Goal: Information Seeking & Learning: Learn about a topic

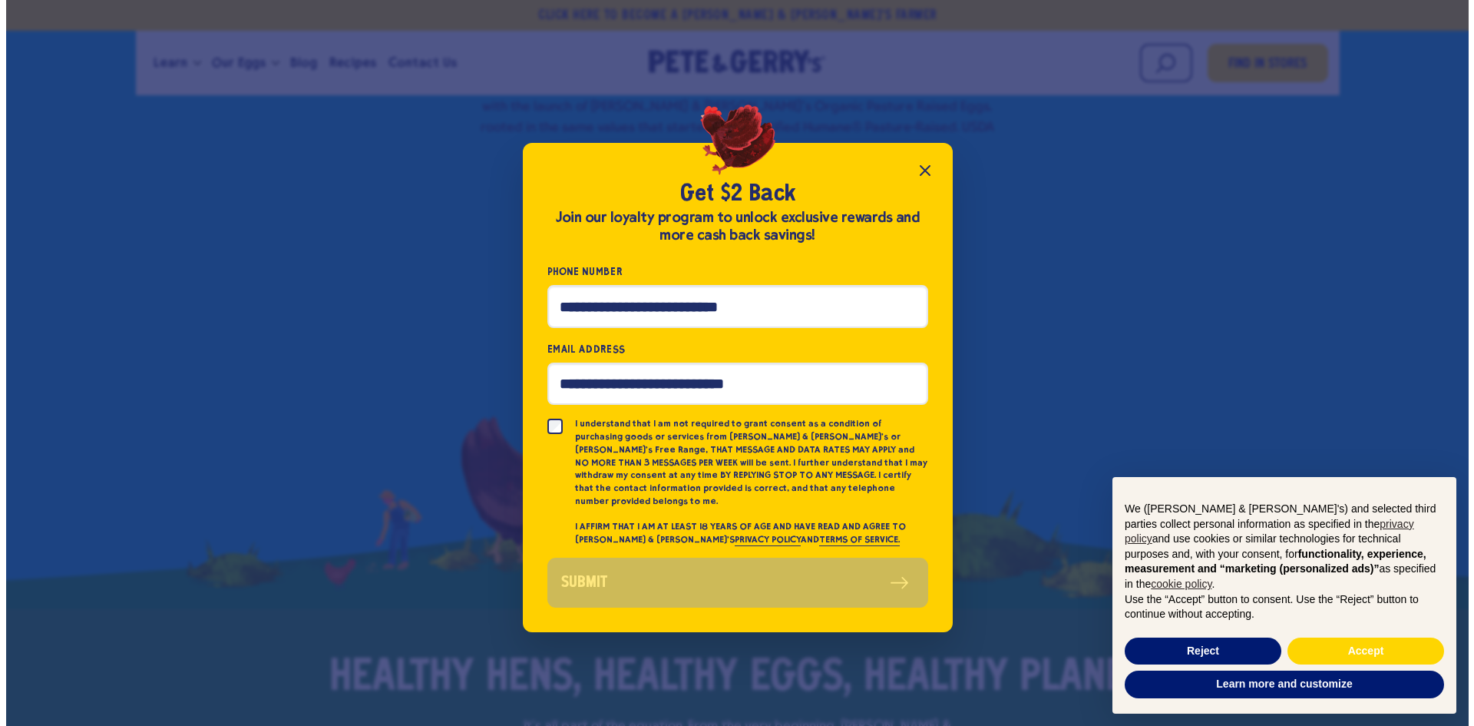
scroll to position [696, 0]
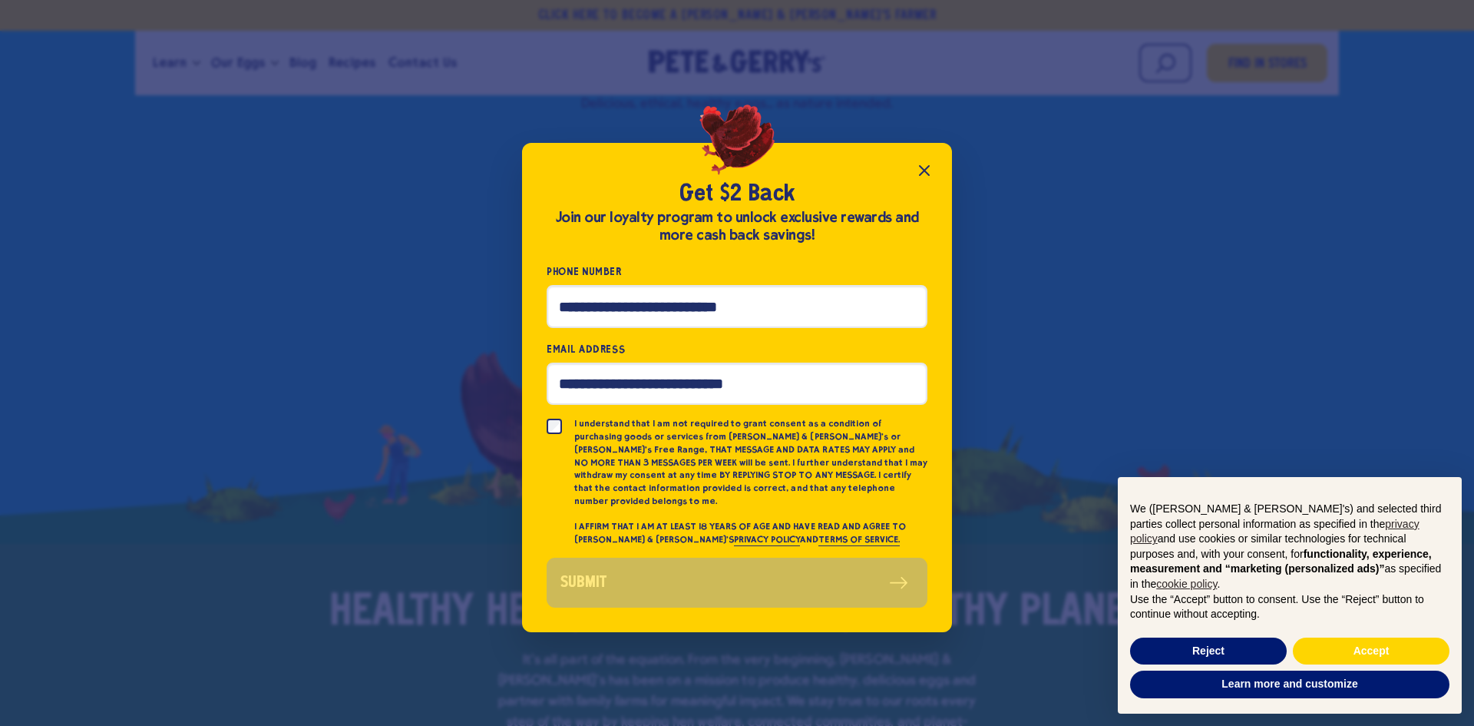
click at [921, 180] on icon "Close popup" at bounding box center [924, 170] width 18 height 18
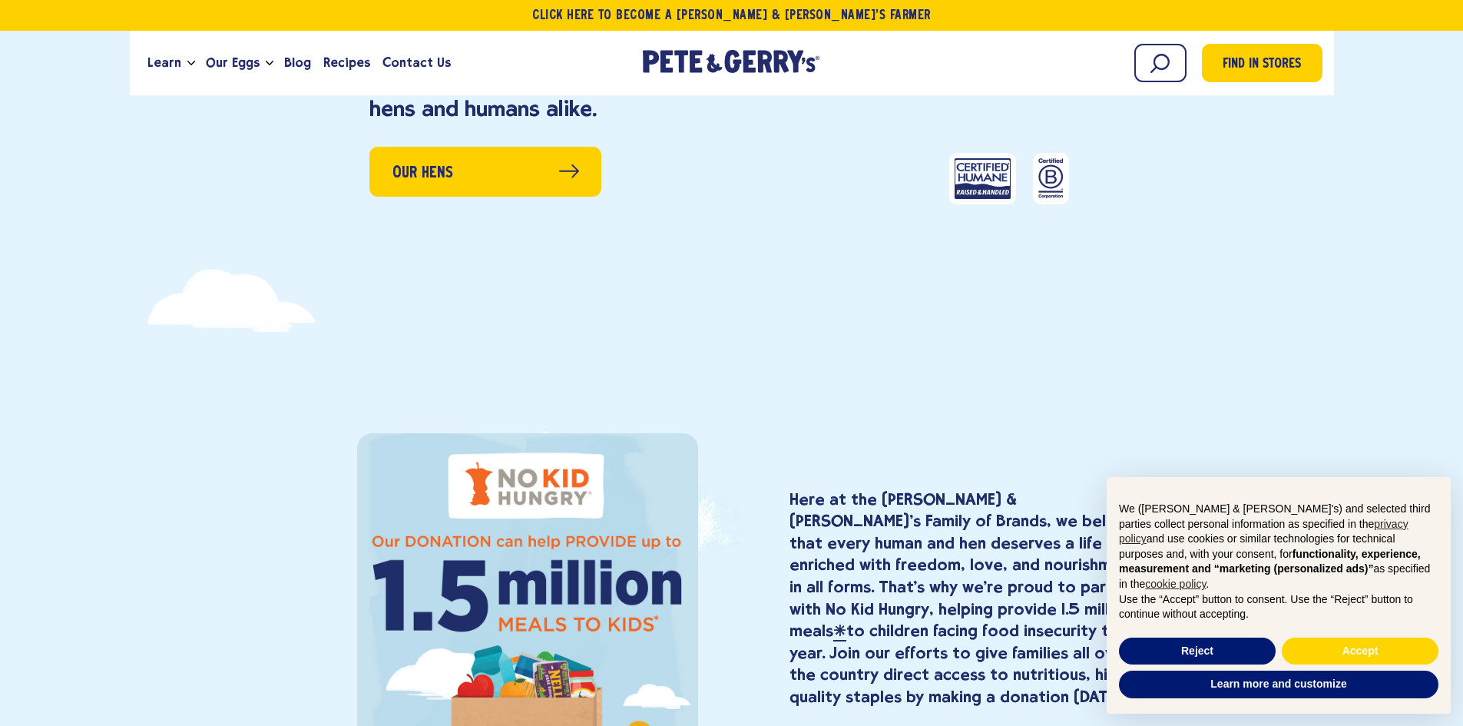
scroll to position [2227, 0]
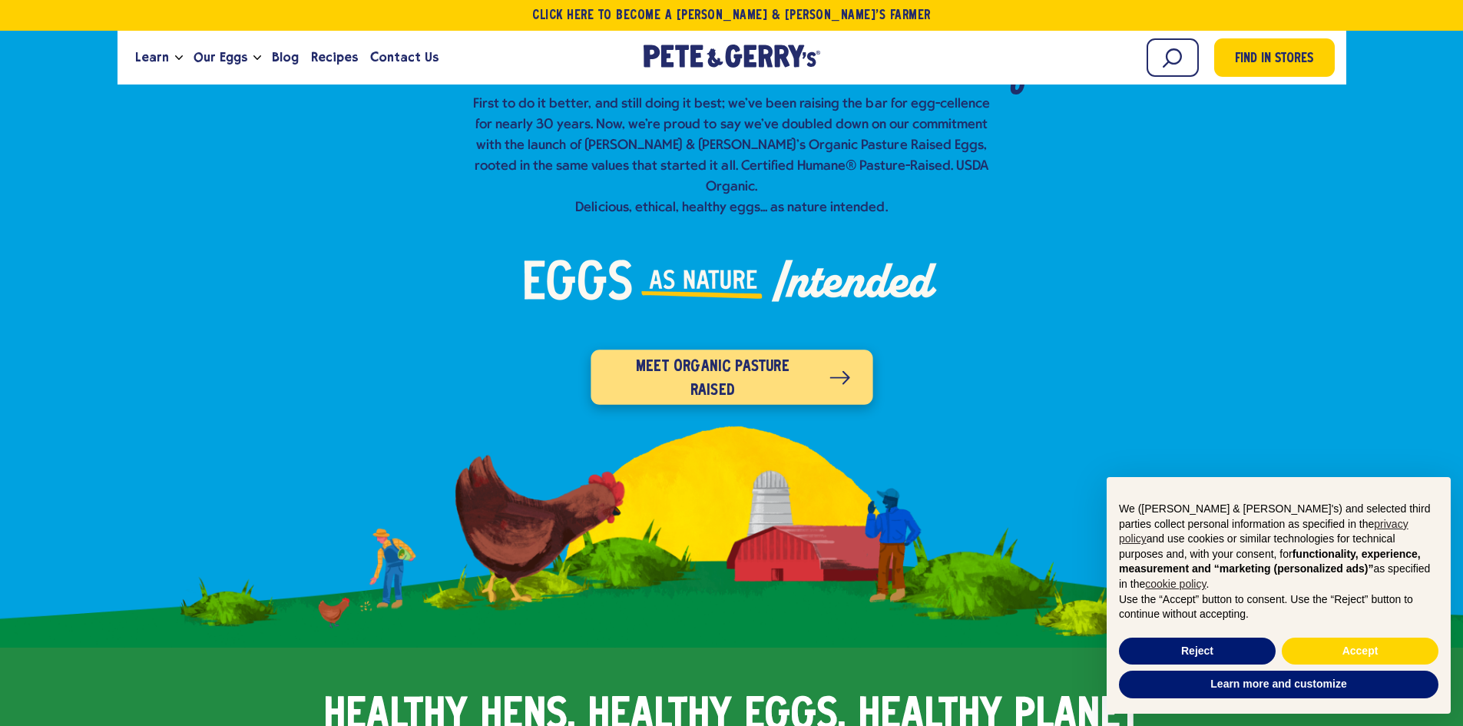
scroll to position [614, 0]
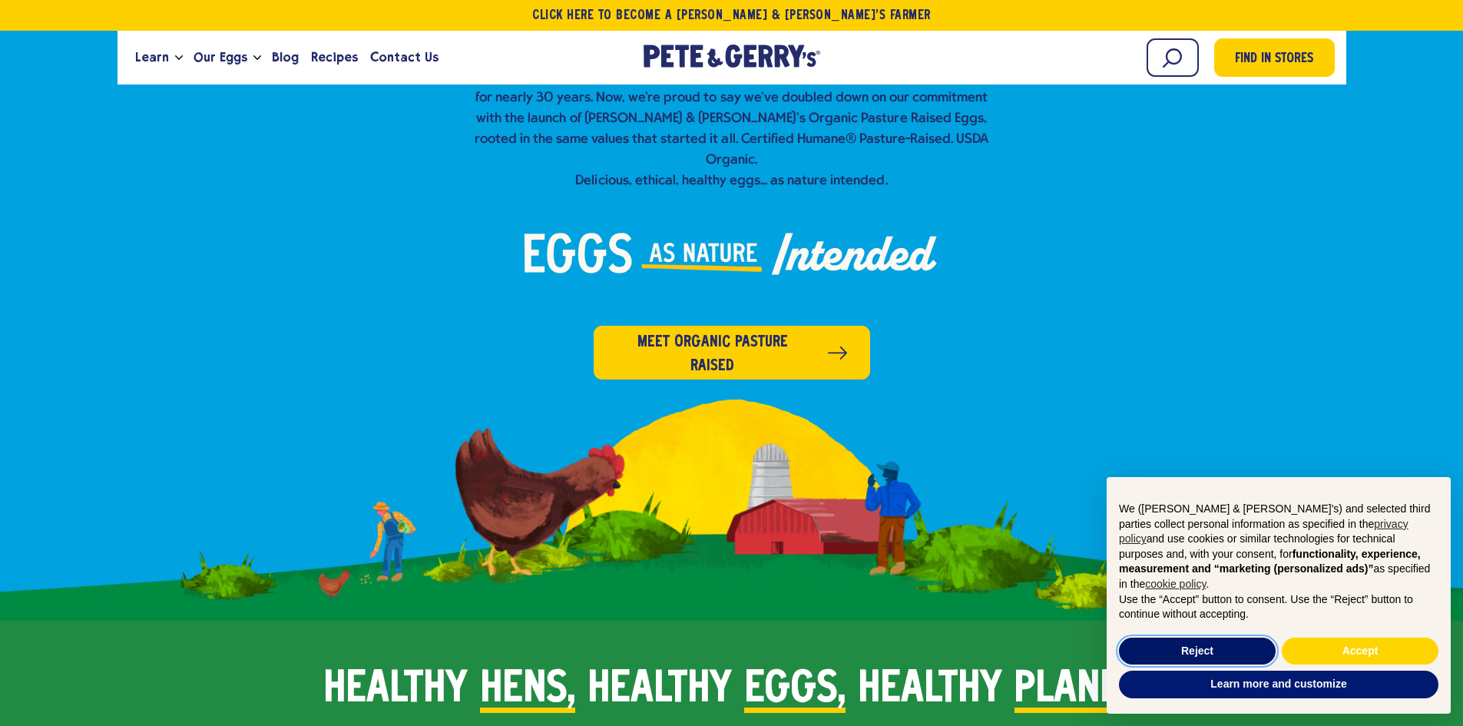
click at [1238, 644] on button "Reject" at bounding box center [1197, 651] width 157 height 28
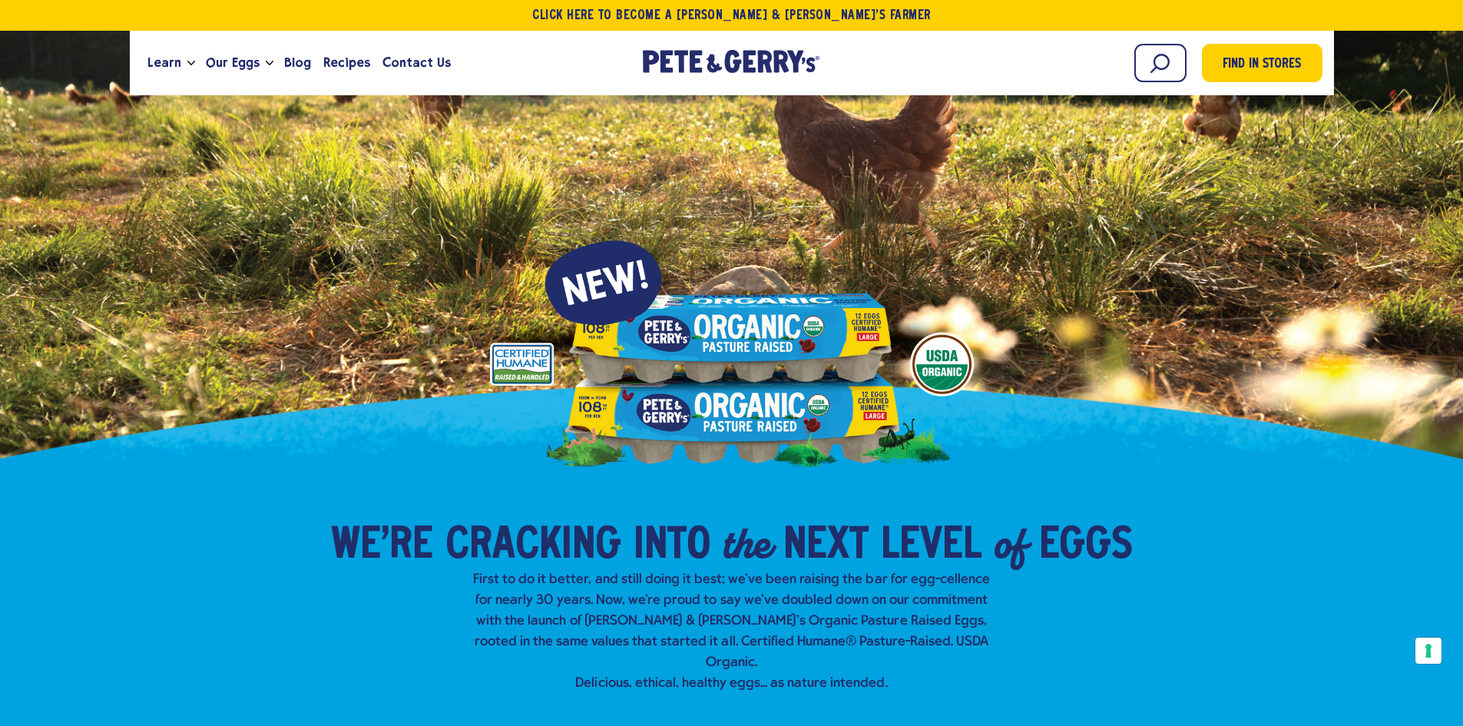
scroll to position [0, 0]
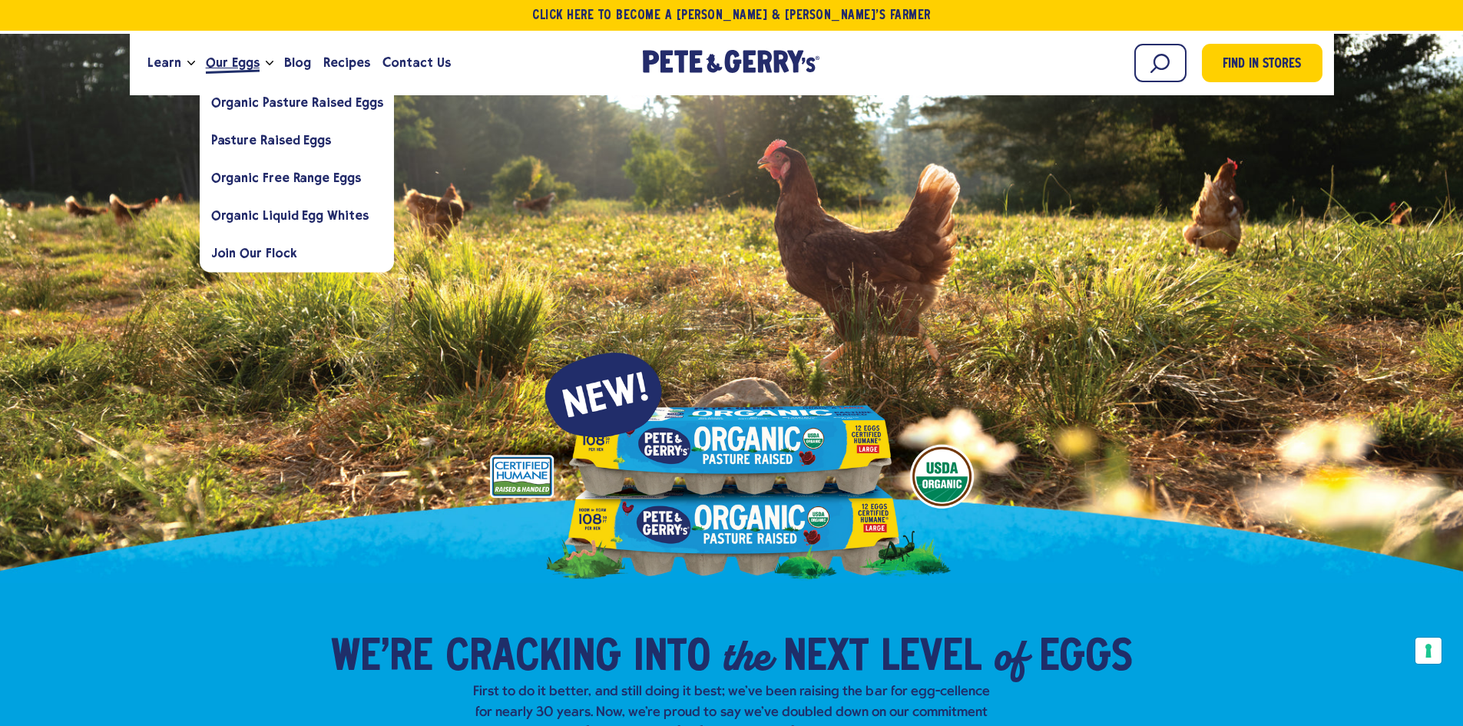
click at [235, 64] on span "Our Eggs" at bounding box center [233, 62] width 54 height 19
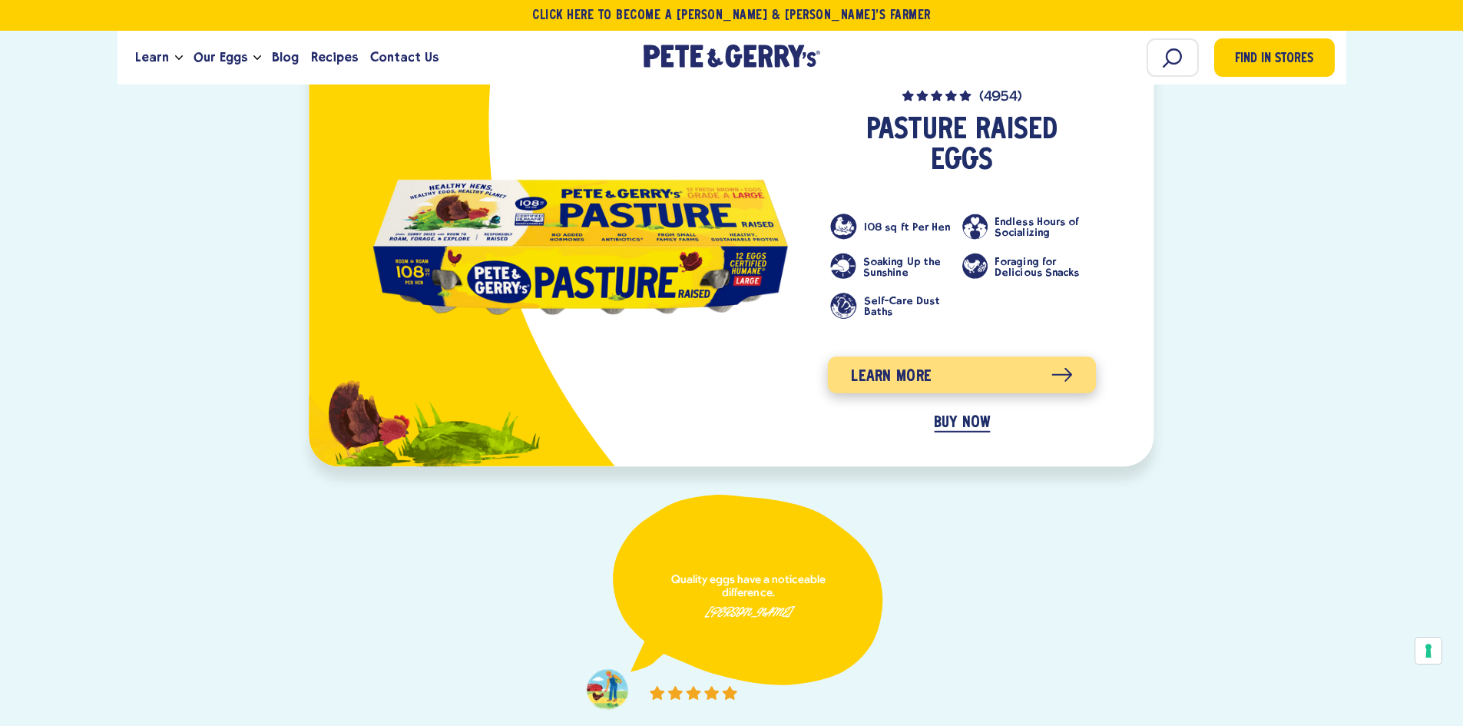
scroll to position [1519, 0]
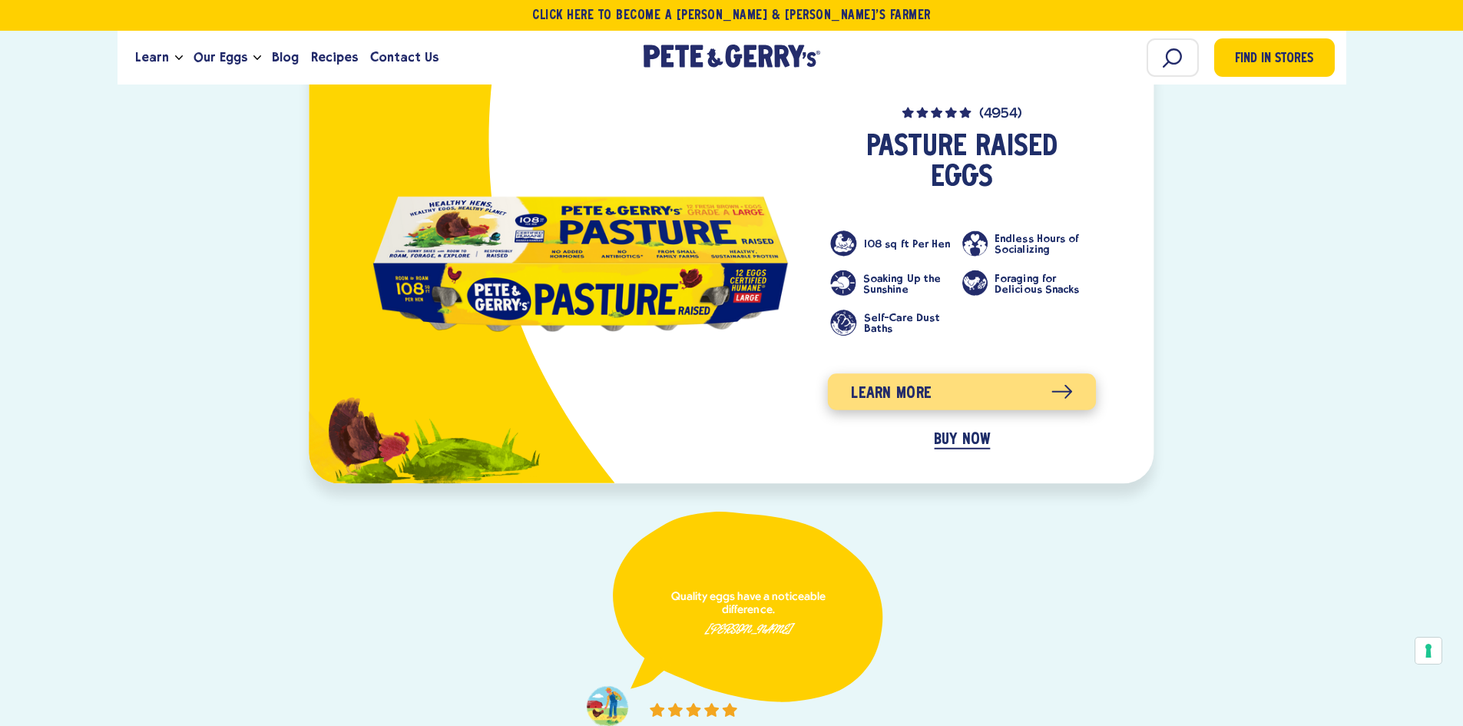
click at [923, 381] on span "Learn more" at bounding box center [891, 393] width 81 height 25
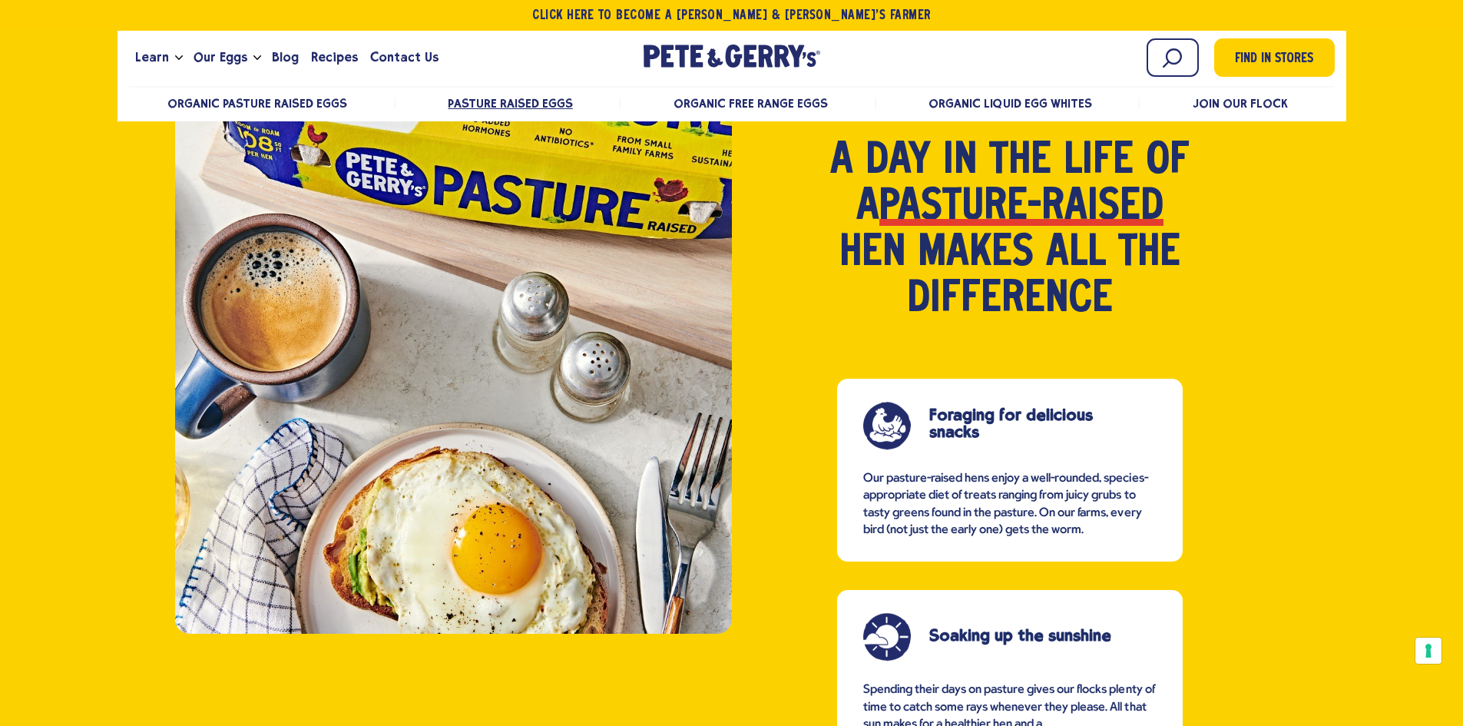
scroll to position [1152, 0]
